Goal: Information Seeking & Learning: Learn about a topic

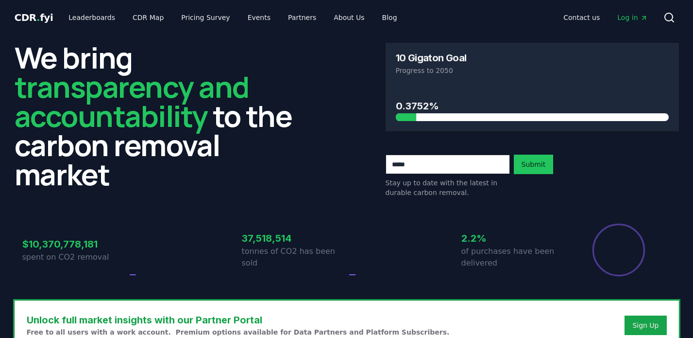
drag, startPoint x: 398, startPoint y: 59, endPoint x: 433, endPoint y: 60, distance: 35.0
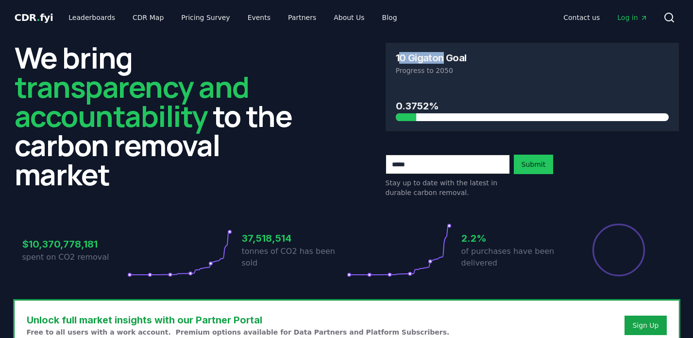
drag, startPoint x: 401, startPoint y: 57, endPoint x: 441, endPoint y: 58, distance: 40.3
click at [441, 58] on h3 "10 Gigaton Goal" at bounding box center [431, 58] width 71 height 10
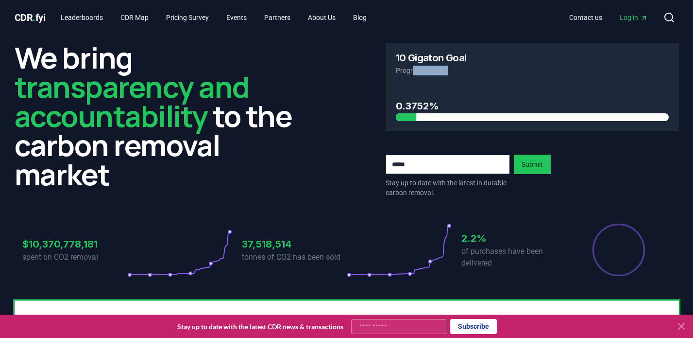
drag, startPoint x: 413, startPoint y: 72, endPoint x: 465, endPoint y: 72, distance: 52.5
click at [465, 72] on p "Progress to 2050" at bounding box center [532, 71] width 273 height 10
drag, startPoint x: 395, startPoint y: 106, endPoint x: 411, endPoint y: 107, distance: 15.6
click at [411, 107] on h3 "0.3752%" at bounding box center [532, 106] width 273 height 15
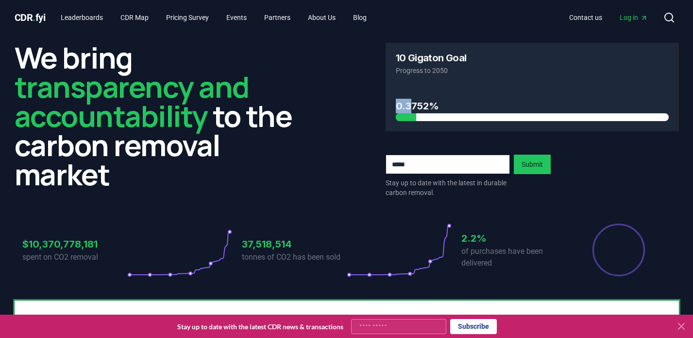
click at [411, 107] on h3 "0.3752%" at bounding box center [532, 106] width 273 height 15
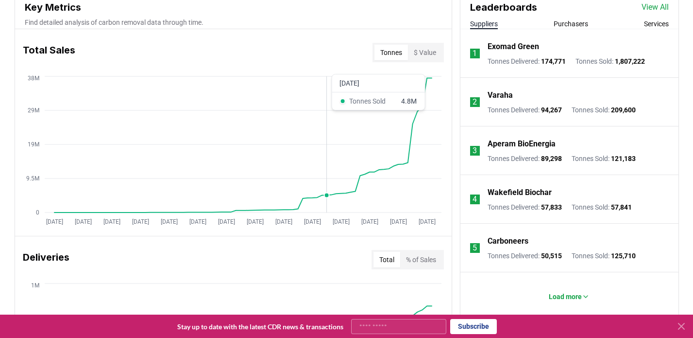
scroll to position [367, 0]
click at [425, 51] on button "$ Value" at bounding box center [425, 52] width 34 height 16
click at [396, 51] on button "Tonnes" at bounding box center [392, 52] width 34 height 16
click at [437, 51] on button "$ Value" at bounding box center [425, 52] width 34 height 16
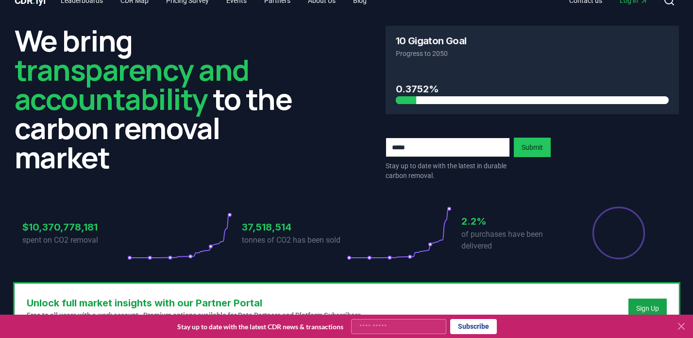
scroll to position [0, 0]
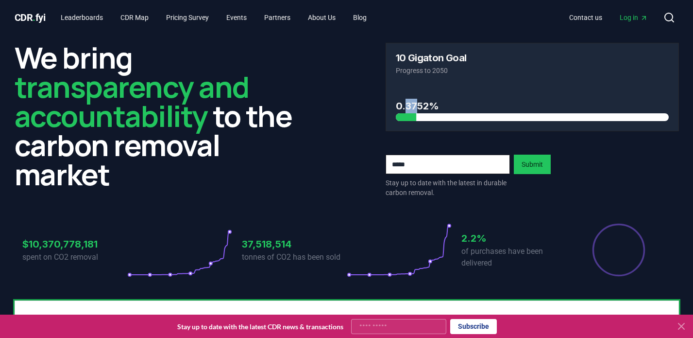
drag, startPoint x: 407, startPoint y: 109, endPoint x: 420, endPoint y: 109, distance: 13.1
click at [420, 109] on h3 "0.3752%" at bounding box center [532, 106] width 273 height 15
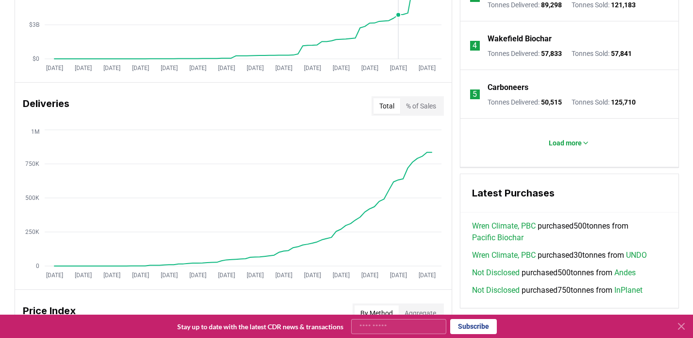
scroll to position [562, 0]
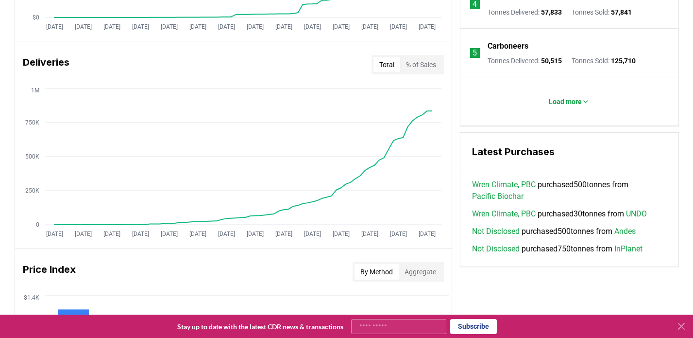
click at [429, 67] on button "% of Sales" at bounding box center [421, 65] width 42 height 16
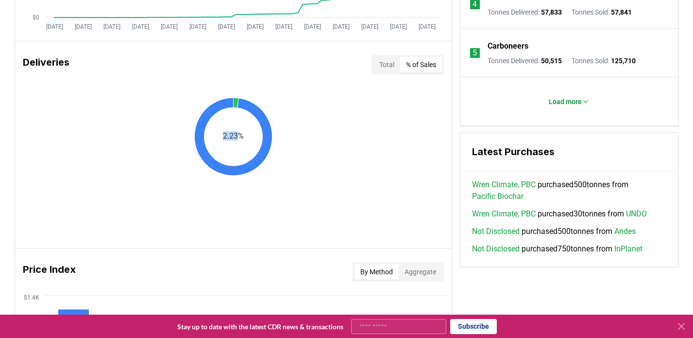
drag, startPoint x: 220, startPoint y: 134, endPoint x: 240, endPoint y: 134, distance: 19.9
click at [240, 134] on icon "2.23%" at bounding box center [233, 137] width 437 height 78
click at [240, 134] on text "2.23%" at bounding box center [233, 135] width 21 height 9
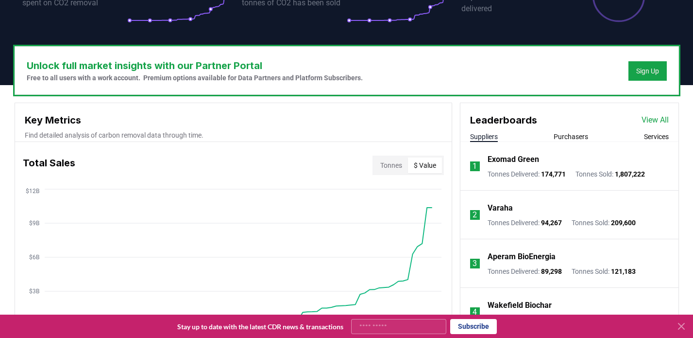
scroll to position [0, 0]
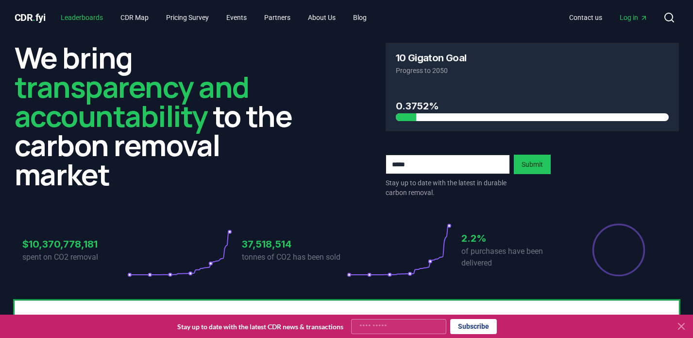
click at [94, 17] on link "Leaderboards" at bounding box center [82, 17] width 58 height 17
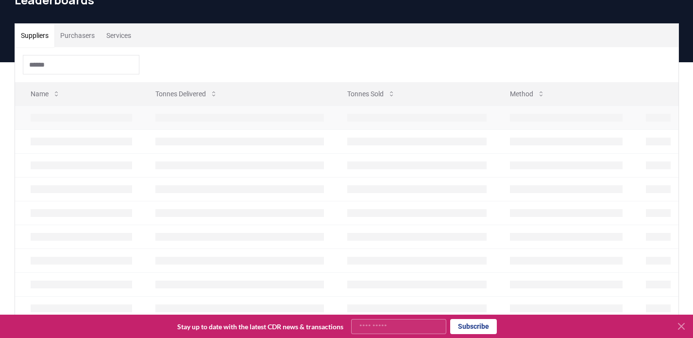
scroll to position [51, 0]
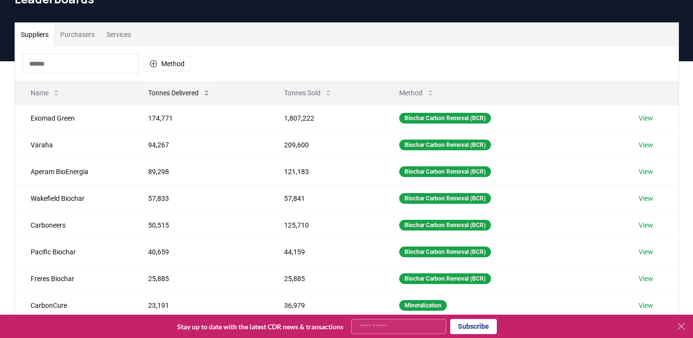
click at [212, 93] on button "Tonnes Delivered" at bounding box center [179, 92] width 78 height 19
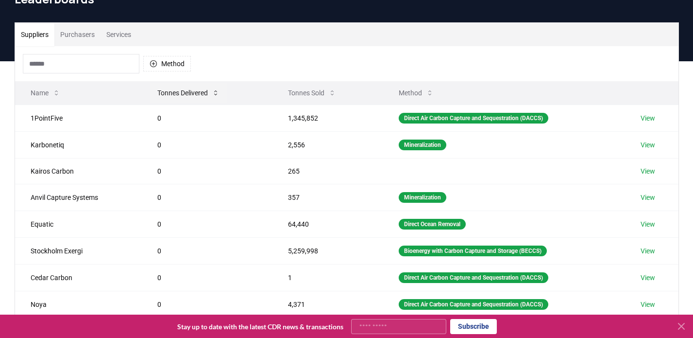
click at [212, 93] on button "Tonnes Delivered" at bounding box center [189, 92] width 78 height 19
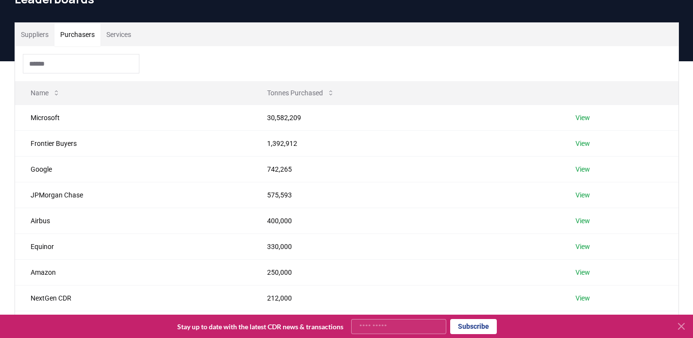
click at [92, 39] on button "Purchasers" at bounding box center [77, 34] width 46 height 23
drag, startPoint x: 34, startPoint y: 118, endPoint x: 120, endPoint y: 118, distance: 86.0
click at [120, 118] on td "Microsoft" at bounding box center [133, 117] width 237 height 26
drag, startPoint x: 263, startPoint y: 117, endPoint x: 317, endPoint y: 120, distance: 54.5
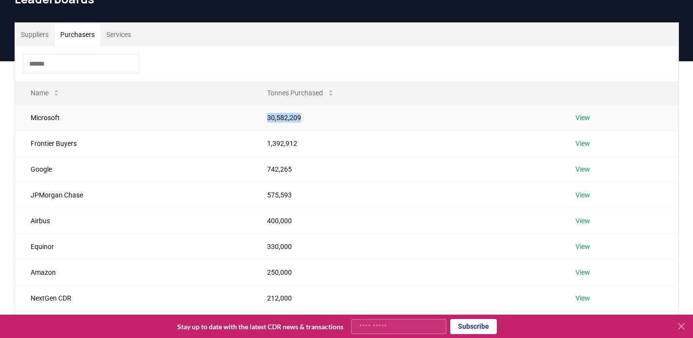
click at [317, 120] on td "30,582,209" at bounding box center [406, 117] width 308 height 26
drag, startPoint x: 268, startPoint y: 145, endPoint x: 366, endPoint y: 148, distance: 98.2
click at [366, 148] on td "1,392,912" at bounding box center [406, 143] width 308 height 26
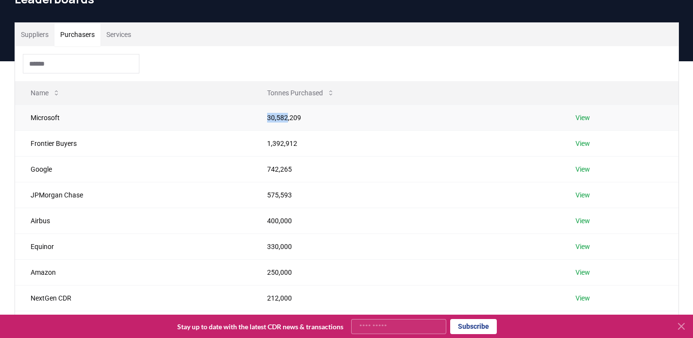
drag, startPoint x: 264, startPoint y: 119, endPoint x: 287, endPoint y: 119, distance: 22.8
click at [287, 119] on td "30,582,209" at bounding box center [406, 117] width 308 height 26
click at [293, 119] on td "30,582,209" at bounding box center [406, 117] width 308 height 26
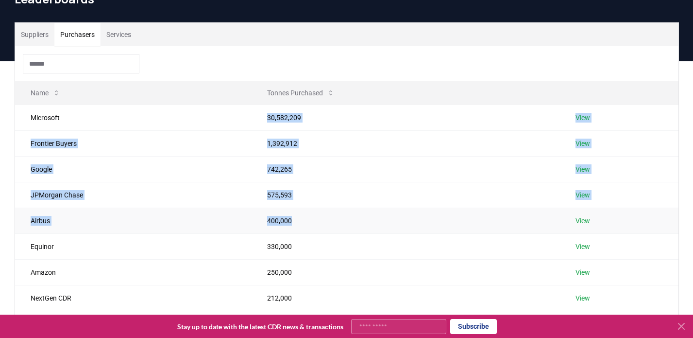
drag, startPoint x: 266, startPoint y: 119, endPoint x: 284, endPoint y: 225, distance: 107.8
click at [284, 225] on tbody "Microsoft 30,582,209 View Frontier Buyers 1,392,912 View Google 742,265 View JP…" at bounding box center [347, 232] width 664 height 257
click at [284, 225] on td "400,000" at bounding box center [406, 220] width 308 height 26
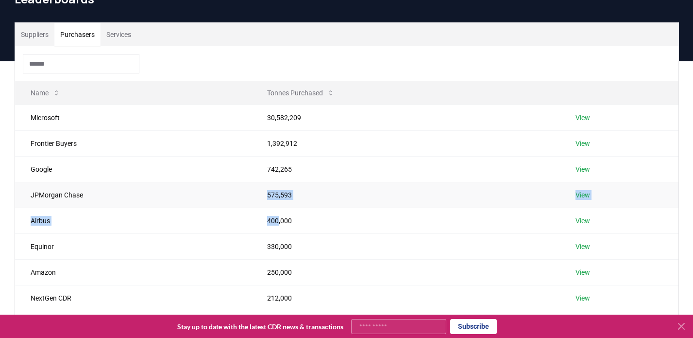
drag, startPoint x: 276, startPoint y: 222, endPoint x: 300, endPoint y: 188, distance: 41.6
click at [300, 188] on tbody "Microsoft 30,582,209 View Frontier Buyers 1,392,912 View Google 742,265 View JP…" at bounding box center [347, 232] width 664 height 257
click at [300, 188] on td "575,593" at bounding box center [406, 195] width 308 height 26
drag, startPoint x: 264, startPoint y: 117, endPoint x: 313, endPoint y: 117, distance: 49.5
click at [313, 117] on td "30,582,209" at bounding box center [406, 117] width 308 height 26
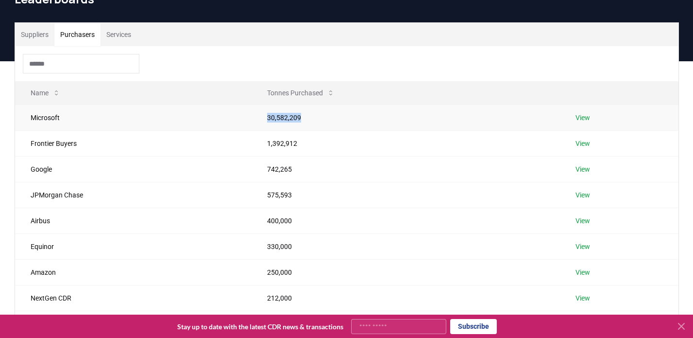
click at [313, 117] on td "30,582,209" at bounding box center [406, 117] width 308 height 26
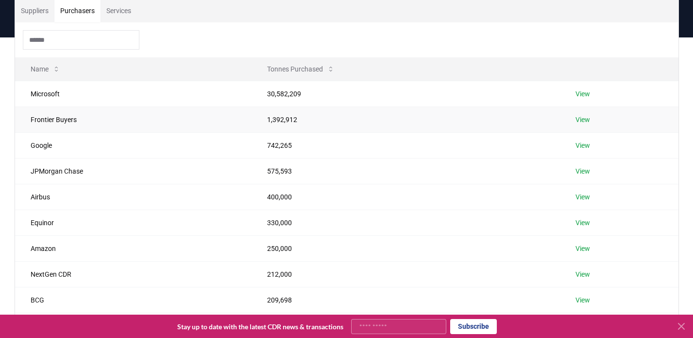
scroll to position [53, 0]
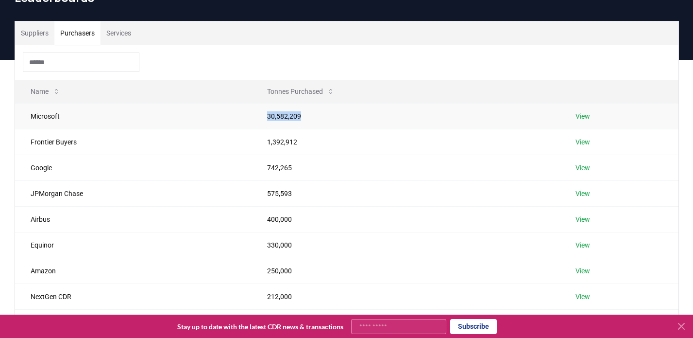
drag, startPoint x: 258, startPoint y: 117, endPoint x: 317, endPoint y: 117, distance: 58.3
click at [317, 117] on td "30,582,209" at bounding box center [406, 116] width 308 height 26
drag, startPoint x: 307, startPoint y: 118, endPoint x: 262, endPoint y: 117, distance: 45.2
click at [262, 117] on td "30,582,209" at bounding box center [406, 116] width 308 height 26
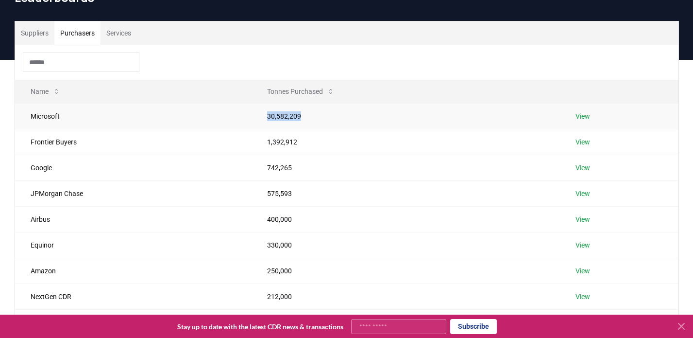
click at [262, 117] on td "30,582,209" at bounding box center [406, 116] width 308 height 26
drag, startPoint x: 266, startPoint y: 117, endPoint x: 320, endPoint y: 118, distance: 53.9
click at [320, 118] on td "30,582,209" at bounding box center [406, 116] width 308 height 26
drag, startPoint x: 320, startPoint y: 118, endPoint x: 243, endPoint y: 118, distance: 76.8
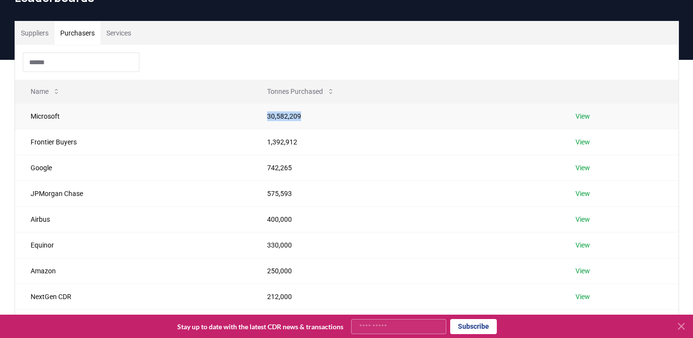
click at [243, 118] on tr "Microsoft 30,582,209 View" at bounding box center [347, 116] width 664 height 26
click at [243, 118] on td "Microsoft" at bounding box center [133, 116] width 237 height 26
drag, startPoint x: 243, startPoint y: 118, endPoint x: 323, endPoint y: 118, distance: 79.2
click at [323, 118] on tr "Microsoft 30,582,209 View" at bounding box center [347, 116] width 664 height 26
click at [323, 118] on td "30,582,209" at bounding box center [406, 116] width 308 height 26
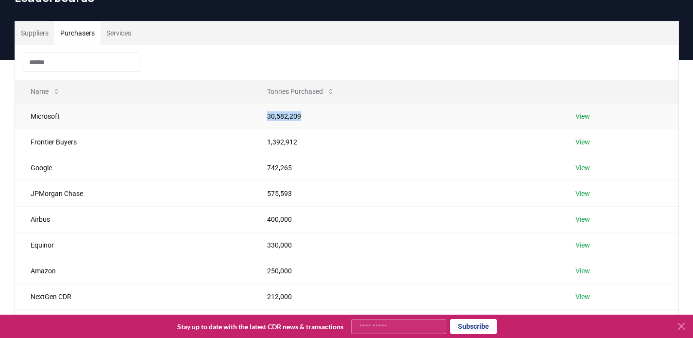
drag, startPoint x: 262, startPoint y: 117, endPoint x: 300, endPoint y: 118, distance: 37.4
click at [300, 118] on td "30,582,209" at bounding box center [406, 116] width 308 height 26
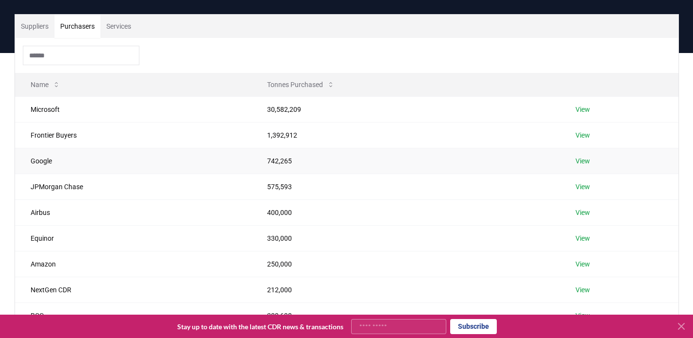
scroll to position [53, 0]
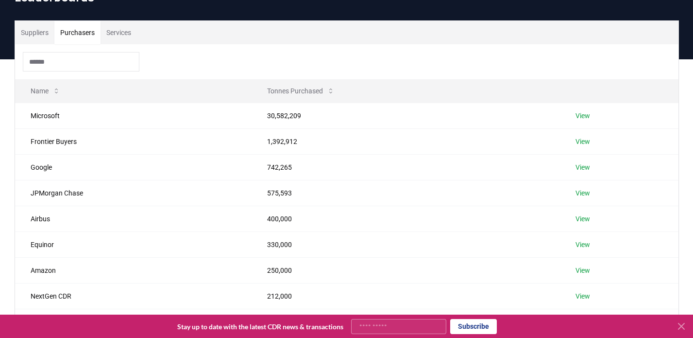
click at [31, 29] on button "Suppliers" at bounding box center [34, 32] width 39 height 23
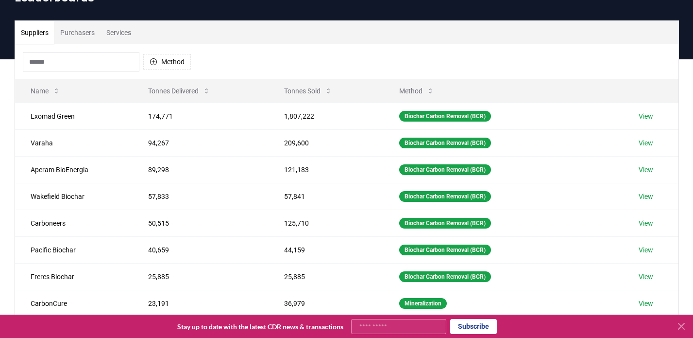
click at [87, 40] on button "Purchasers" at bounding box center [77, 32] width 46 height 23
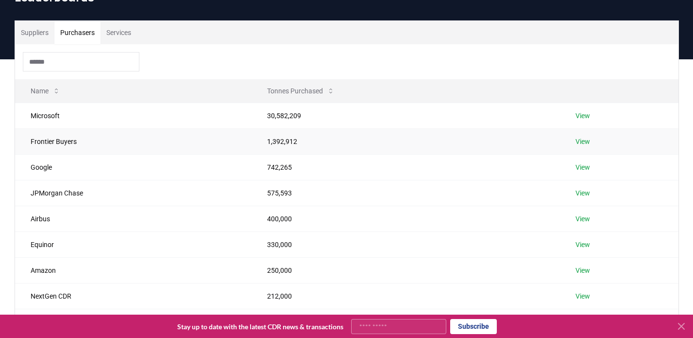
scroll to position [0, 0]
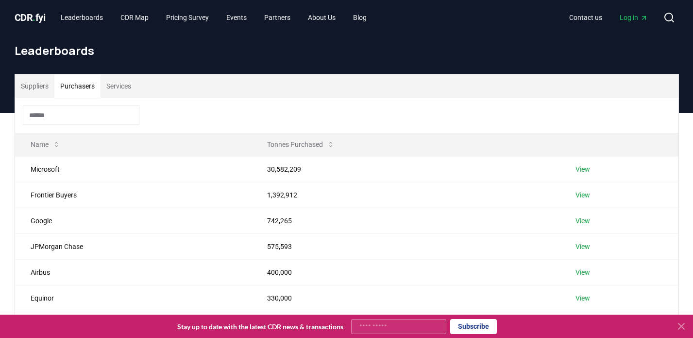
click at [44, 25] on div "CDR . fyi Leaderboards CDR Map Pricing Survey Events Partners About Us Blog" at bounding box center [195, 17] width 360 height 17
click at [41, 21] on span "CDR . fyi" at bounding box center [30, 18] width 31 height 12
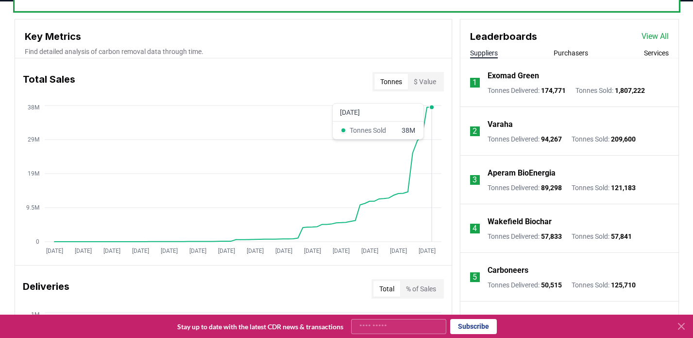
scroll to position [334, 0]
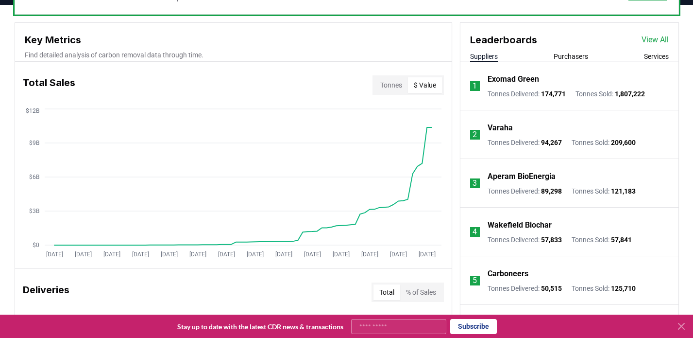
click at [424, 85] on button "$ Value" at bounding box center [425, 85] width 34 height 16
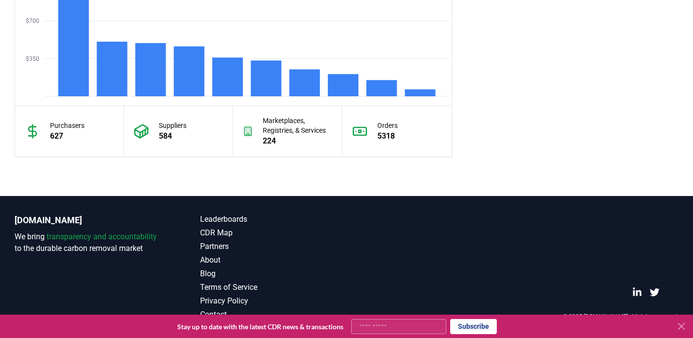
scroll to position [898, 0]
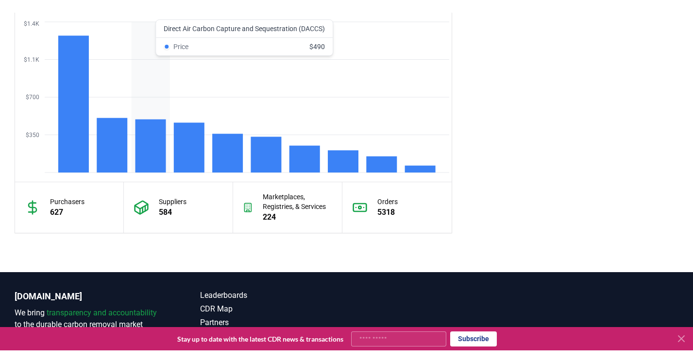
scroll to position [834, 0]
